Goal: Task Accomplishment & Management: Manage account settings

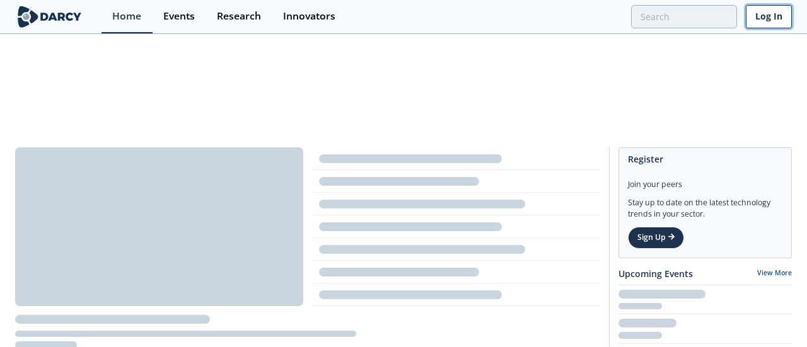
click at [759, 14] on link "Log In" at bounding box center [769, 16] width 46 height 23
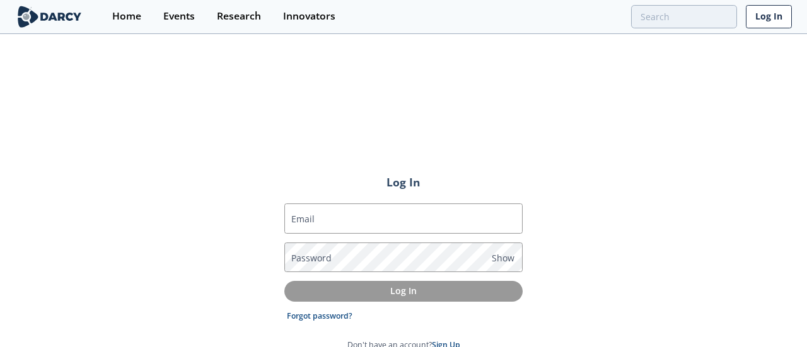
type input "[PERSON_NAME][EMAIL_ADDRESS][PERSON_NAME][DOMAIN_NAME]"
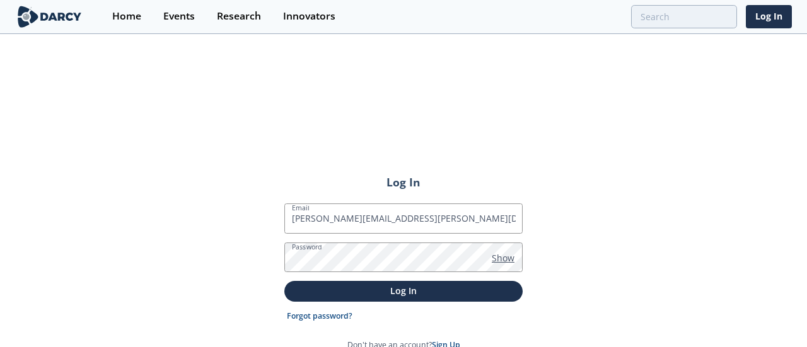
click at [509, 252] on span "Show" at bounding box center [503, 258] width 23 height 13
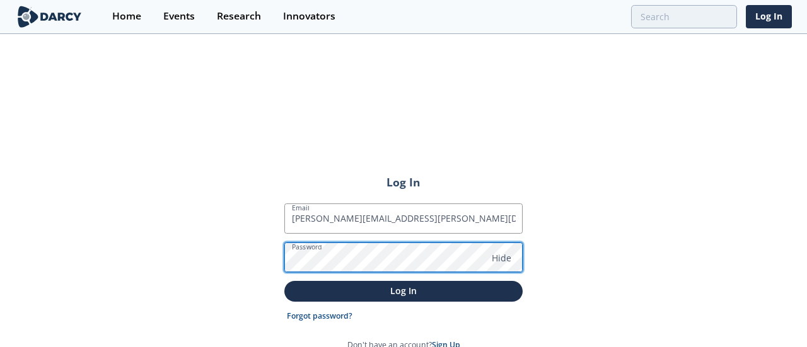
click at [234, 137] on div "Log In Email [PERSON_NAME][EMAIL_ADDRESS][PERSON_NAME][DOMAIN_NAME] Password Hi…" at bounding box center [403, 254] width 807 height 248
